Goal: Find specific page/section: Find specific page/section

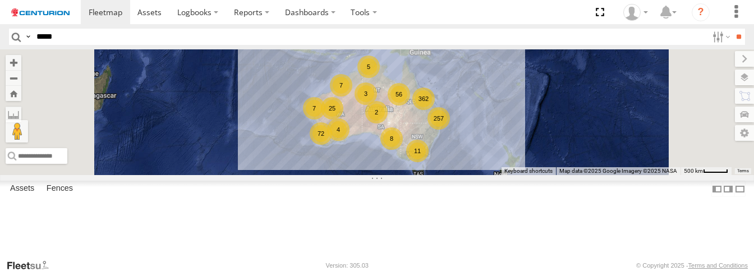
type input "*****"
click at [732, 29] on input "**" at bounding box center [738, 37] width 13 height 16
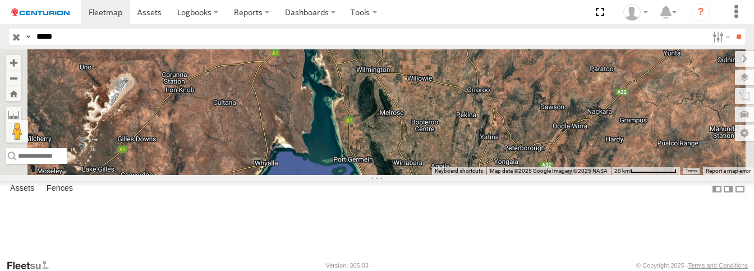
drag, startPoint x: 495, startPoint y: 164, endPoint x: 496, endPoint y: 273, distance: 108.2
click at [496, 270] on html "Dashboards ?" at bounding box center [377, 135] width 754 height 271
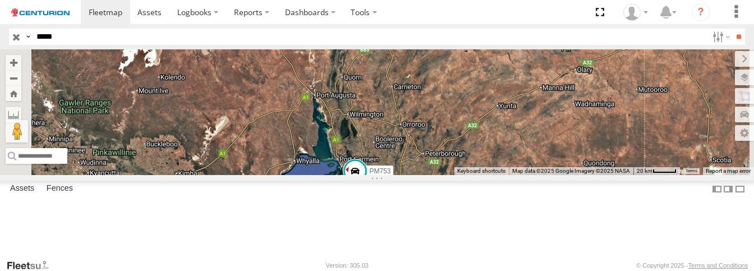
drag, startPoint x: 432, startPoint y: 136, endPoint x: 444, endPoint y: 158, distance: 24.1
click at [444, 158] on div "PM753" at bounding box center [377, 112] width 754 height 126
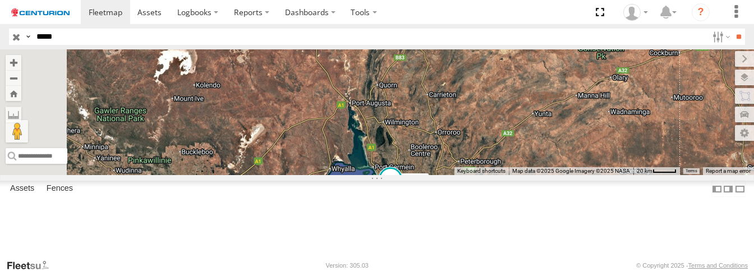
drag, startPoint x: 422, startPoint y: 156, endPoint x: 459, endPoint y: 164, distance: 38.4
click at [459, 164] on div "PM753" at bounding box center [377, 112] width 754 height 126
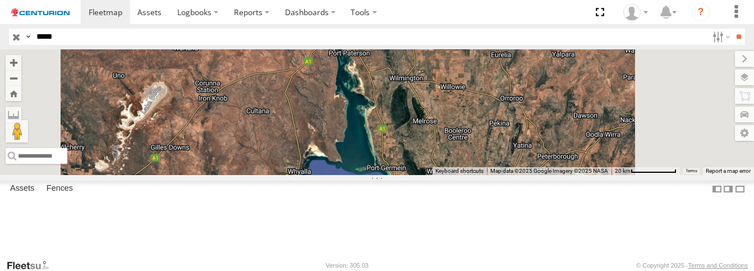
drag, startPoint x: 477, startPoint y: 149, endPoint x: 476, endPoint y: 155, distance: 6.3
click at [476, 155] on div "PM753" at bounding box center [377, 112] width 754 height 126
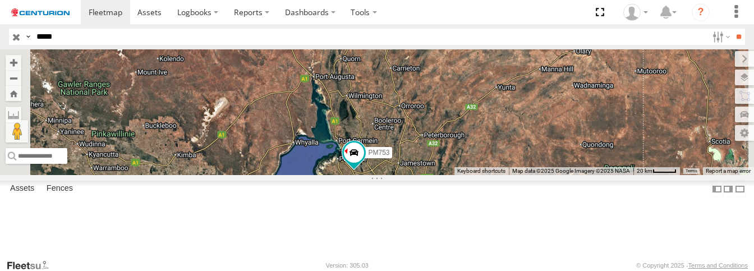
click at [0, 0] on div "PM753 East-West Wilkins Hwy Warnertown -33.26767 138.16682" at bounding box center [0, 0] width 0 height 0
click at [0, 0] on span at bounding box center [0, 0] width 0 height 0
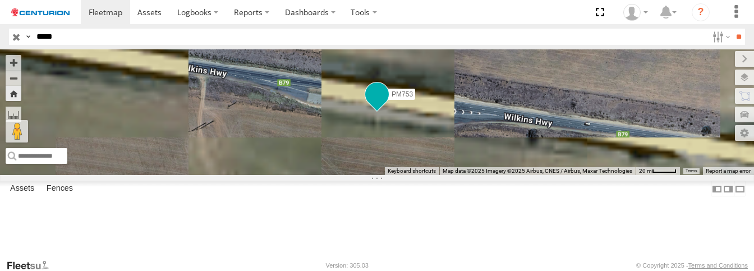
click at [387, 104] on span at bounding box center [377, 94] width 20 height 20
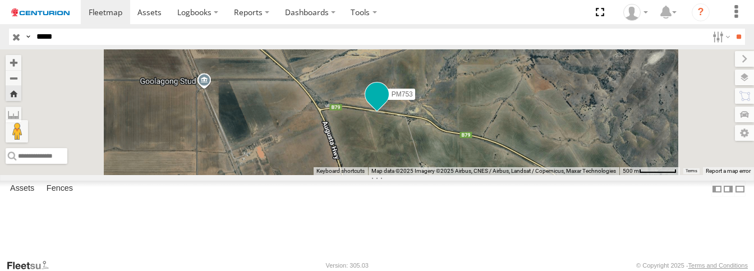
click at [387, 104] on span at bounding box center [377, 94] width 20 height 20
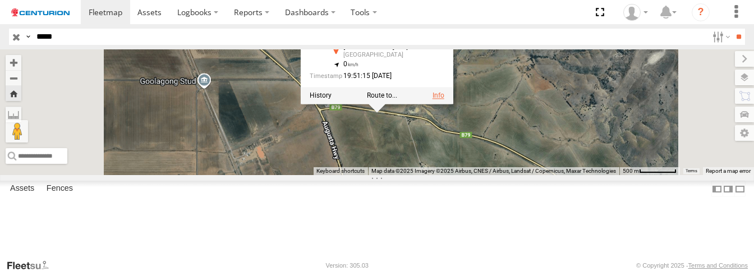
click at [444, 99] on link at bounding box center [438, 95] width 12 height 8
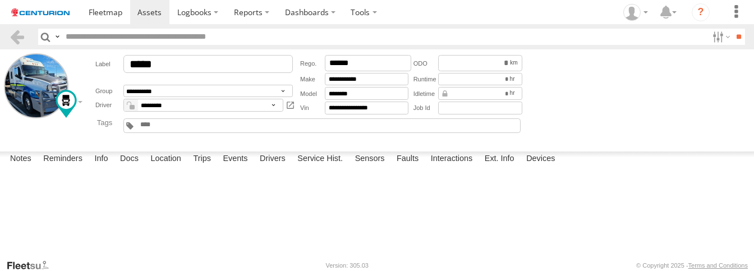
click at [47, 3] on link at bounding box center [40, 12] width 81 height 24
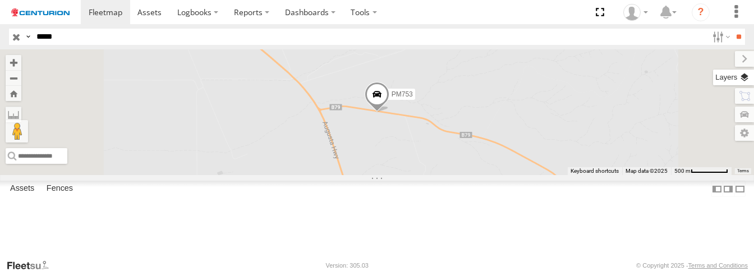
click at [745, 71] on label at bounding box center [733, 78] width 41 height 16
click at [0, 0] on span "Basemaps" at bounding box center [0, 0] width 0 height 0
click at [0, 0] on span "Satellite + Roadmap" at bounding box center [0, 0] width 0 height 0
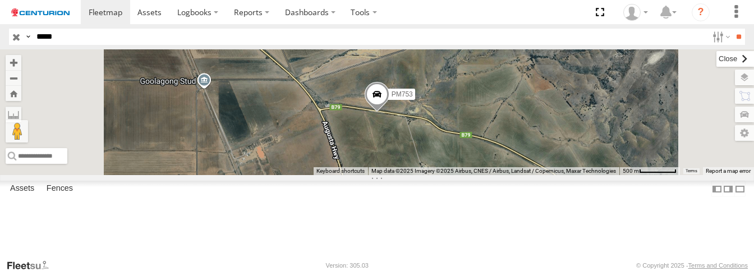
click at [716, 57] on label at bounding box center [735, 59] width 38 height 16
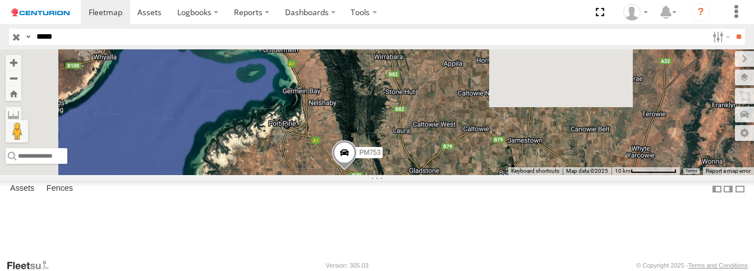
drag, startPoint x: 384, startPoint y: 144, endPoint x: 423, endPoint y: 201, distance: 69.8
click at [423, 175] on div "PM753" at bounding box center [377, 112] width 754 height 126
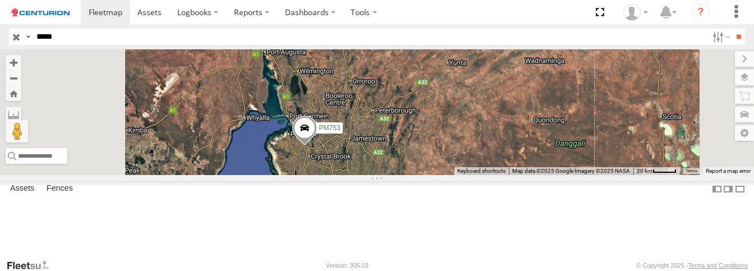
drag, startPoint x: 416, startPoint y: 117, endPoint x: 447, endPoint y: 198, distance: 87.0
click at [447, 175] on div "PM753" at bounding box center [377, 112] width 754 height 126
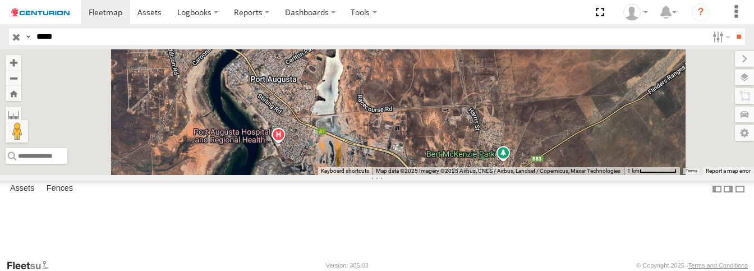
click at [0, 0] on div "PM753 [GEOGRAPHIC_DATA] [PERSON_NAME] Hwy Warnertown -33.26718 138.16189" at bounding box center [0, 0] width 0 height 0
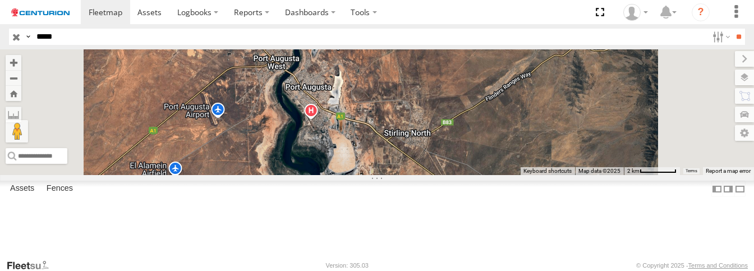
drag, startPoint x: 386, startPoint y: 141, endPoint x: 431, endPoint y: 142, distance: 44.3
click at [431, 142] on div "PM753" at bounding box center [377, 112] width 754 height 126
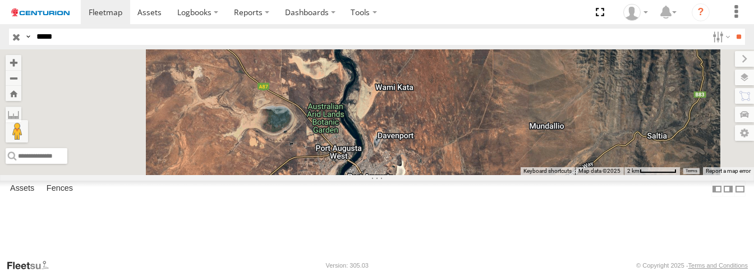
drag, startPoint x: 348, startPoint y: 132, endPoint x: 453, endPoint y: 214, distance: 133.1
click at [453, 175] on div "PM753" at bounding box center [377, 112] width 754 height 126
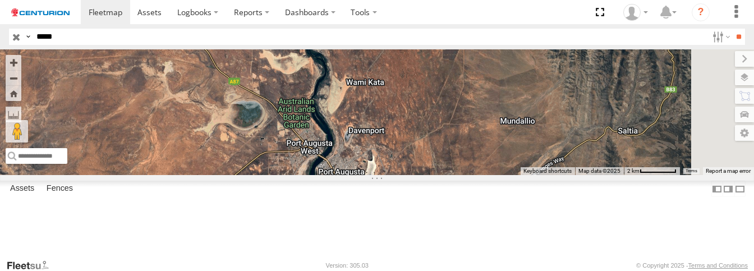
drag, startPoint x: 435, startPoint y: 191, endPoint x: 396, endPoint y: 182, distance: 39.8
click at [396, 175] on div "PM753" at bounding box center [377, 112] width 754 height 126
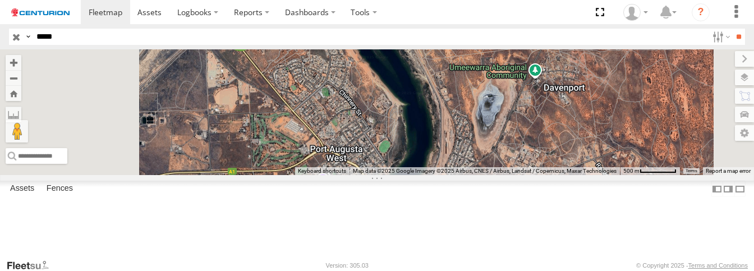
click at [405, 159] on div "PM753" at bounding box center [377, 112] width 754 height 126
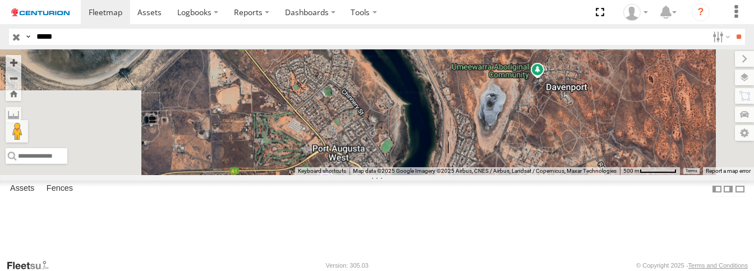
drag, startPoint x: 367, startPoint y: 124, endPoint x: 452, endPoint y: 119, distance: 84.9
click at [452, 119] on div "PM753" at bounding box center [377, 112] width 754 height 126
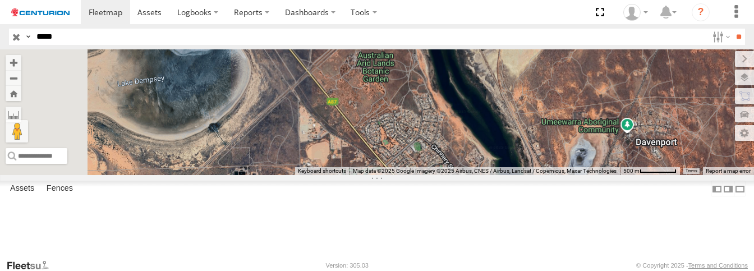
drag, startPoint x: 393, startPoint y: 136, endPoint x: 410, endPoint y: 199, distance: 65.7
click at [410, 175] on div "PM753" at bounding box center [377, 112] width 754 height 126
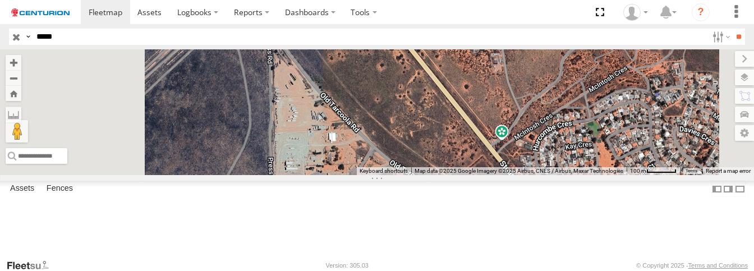
drag, startPoint x: 433, startPoint y: 148, endPoint x: 454, endPoint y: 191, distance: 47.9
click at [454, 175] on div "PM753" at bounding box center [377, 112] width 754 height 126
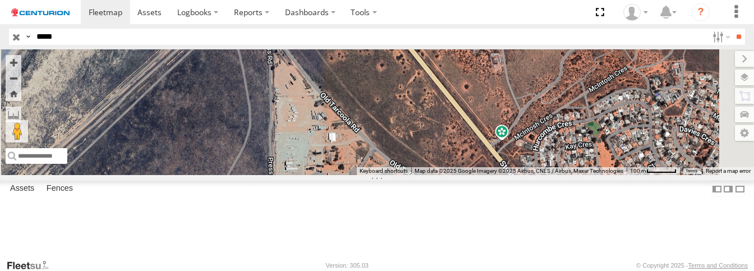
click at [0, 0] on div "PM753 [GEOGRAPHIC_DATA] [PERSON_NAME] Hwy Warnertown -33.26718 138.16189" at bounding box center [0, 0] width 0 height 0
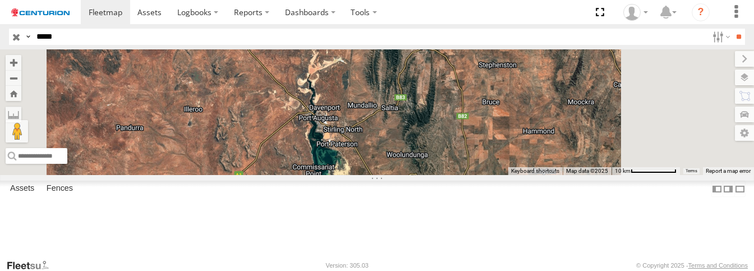
drag, startPoint x: 446, startPoint y: 201, endPoint x: 426, endPoint y: 161, distance: 44.6
click at [426, 161] on div at bounding box center [377, 112] width 754 height 126
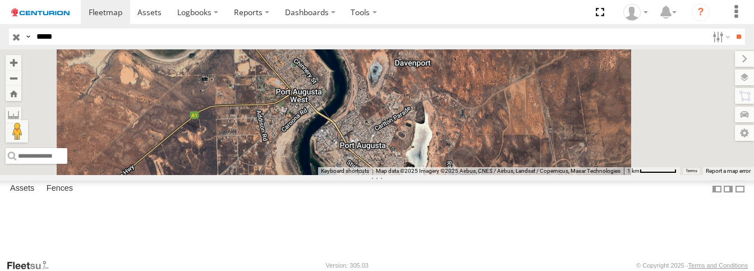
drag, startPoint x: 407, startPoint y: 124, endPoint x: 426, endPoint y: 224, distance: 101.6
click at [425, 175] on div at bounding box center [377, 112] width 754 height 126
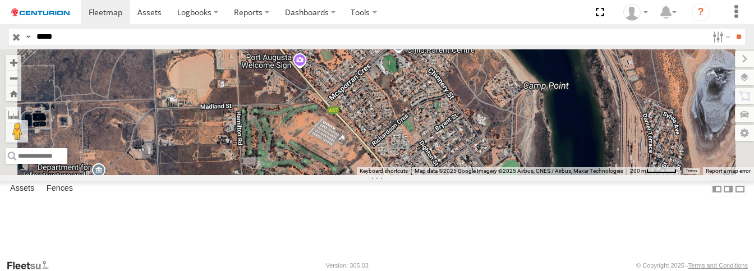
drag, startPoint x: 355, startPoint y: 125, endPoint x: 468, endPoint y: 238, distance: 159.8
click at [468, 175] on div at bounding box center [377, 112] width 754 height 126
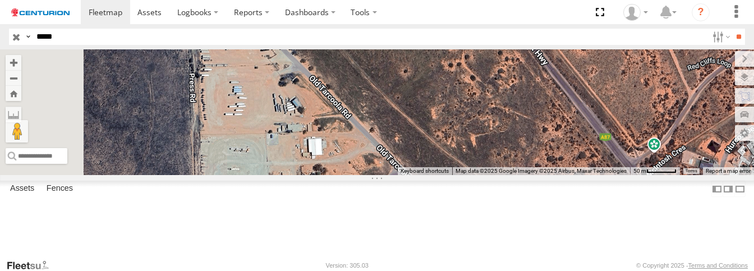
drag, startPoint x: 381, startPoint y: 163, endPoint x: 438, endPoint y: 180, distance: 59.1
click at [438, 175] on div at bounding box center [377, 112] width 754 height 126
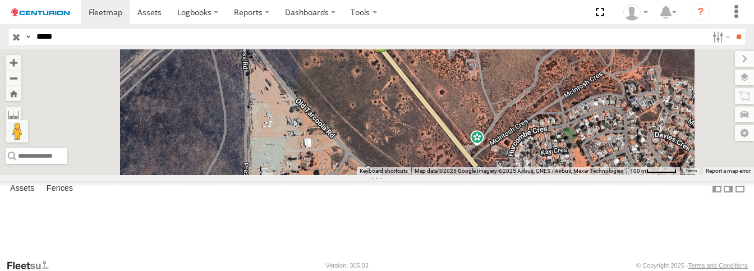
click at [0, 0] on div "PM753 [GEOGRAPHIC_DATA] [GEOGRAPHIC_DATA] -33.15671 138.06813" at bounding box center [0, 0] width 0 height 0
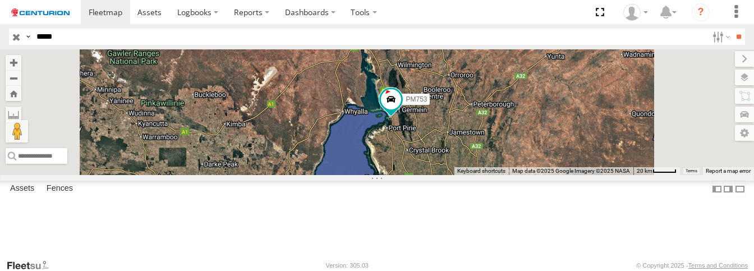
drag, startPoint x: 462, startPoint y: 136, endPoint x: 467, endPoint y: 214, distance: 77.5
click at [467, 175] on div "PM753" at bounding box center [377, 112] width 754 height 126
